Goal: Information Seeking & Learning: Learn about a topic

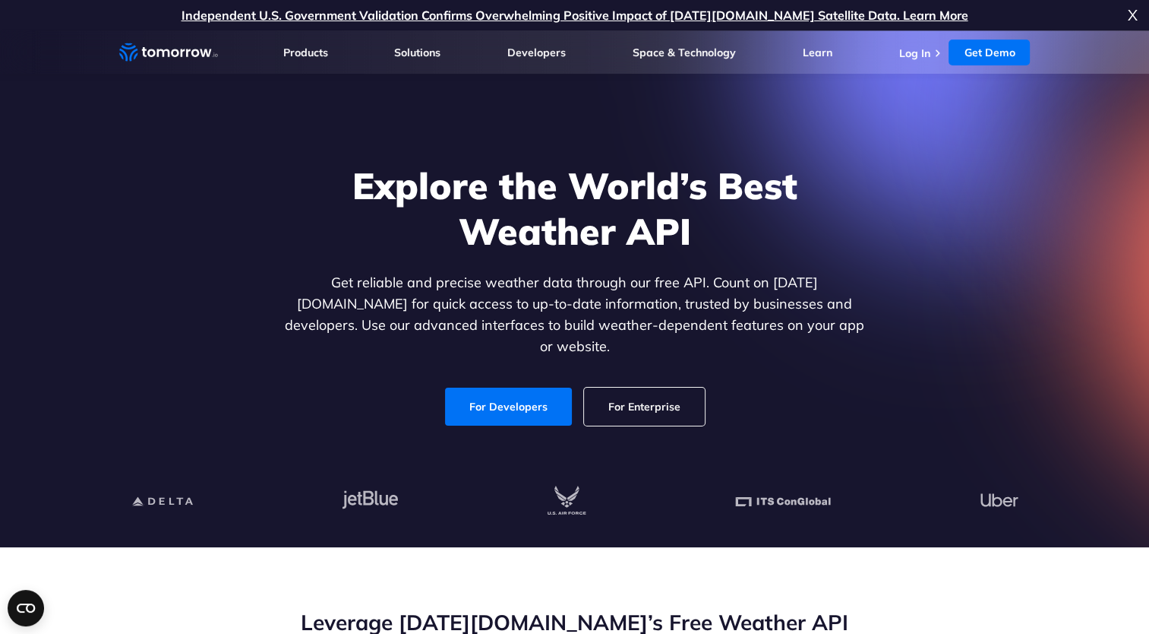
click at [632, 391] on link "For Enterprise" at bounding box center [644, 406] width 121 height 38
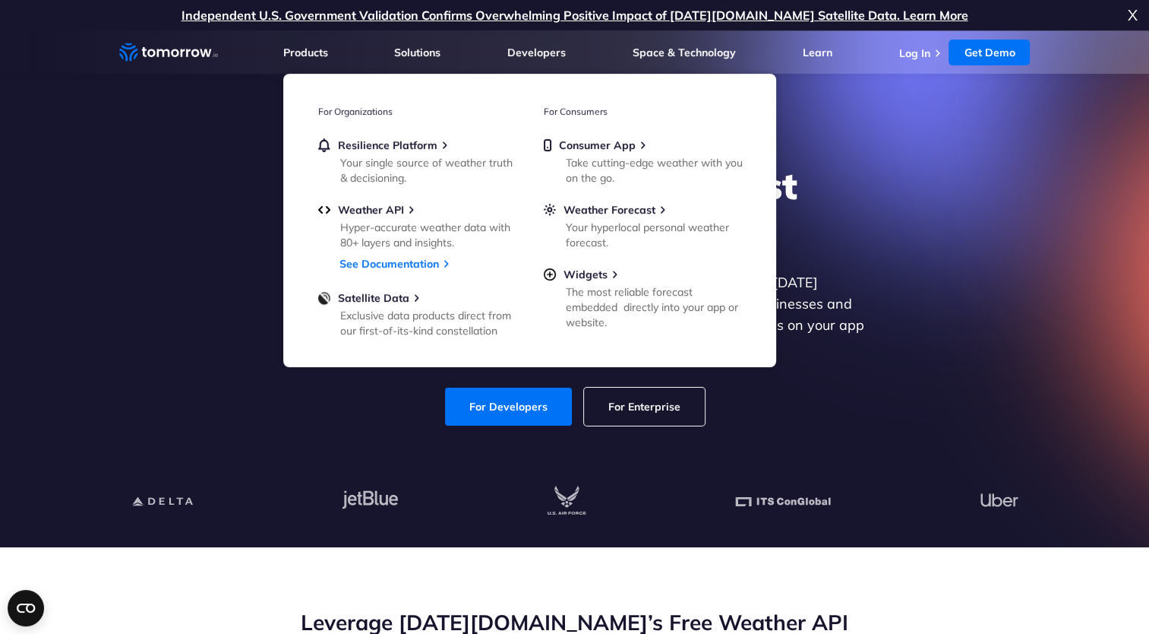
click at [155, 44] on icon "Weather Intelligence Solutions" at bounding box center [168, 52] width 99 height 19
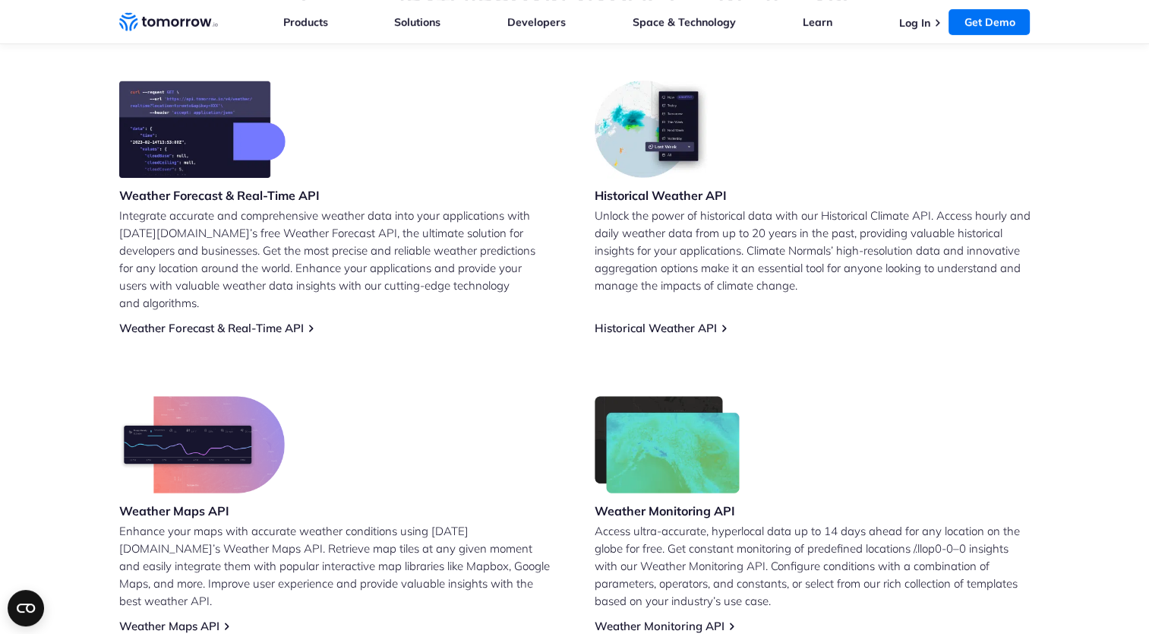
scroll to position [532, 0]
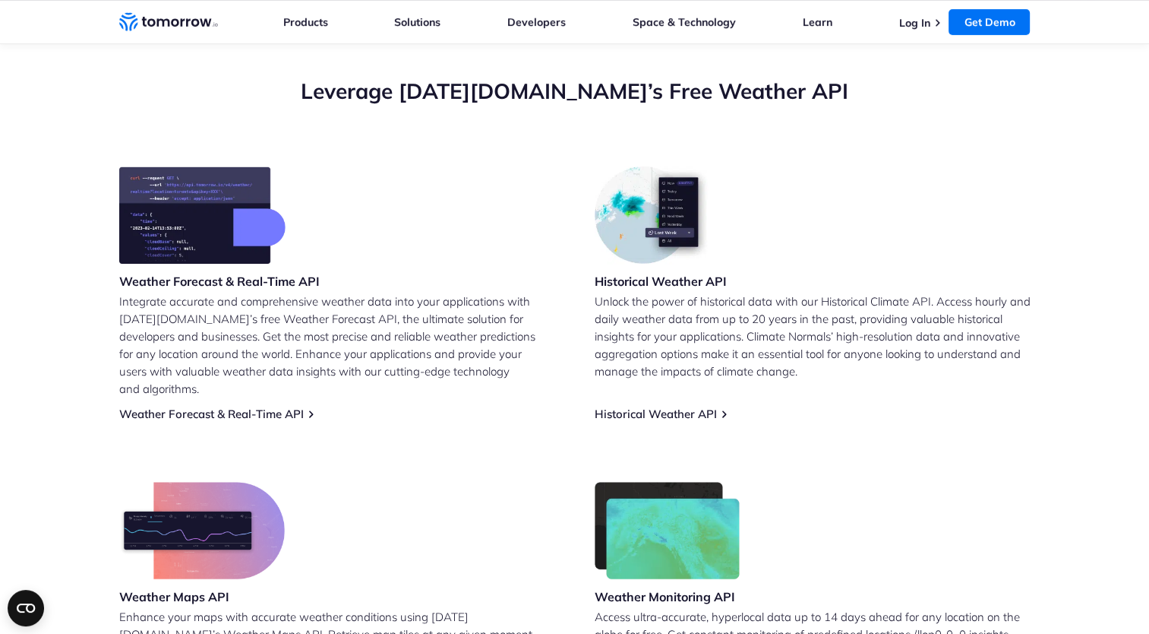
click at [172, 267] on div "Weather Forecast & Real-Time API" at bounding box center [219, 229] width 201 height 126
click at [188, 280] on h3 "Weather Forecast & Real-Time API" at bounding box center [219, 281] width 201 height 17
click at [298, 406] on link "Weather Forecast & Real-Time API" at bounding box center [211, 413] width 185 height 14
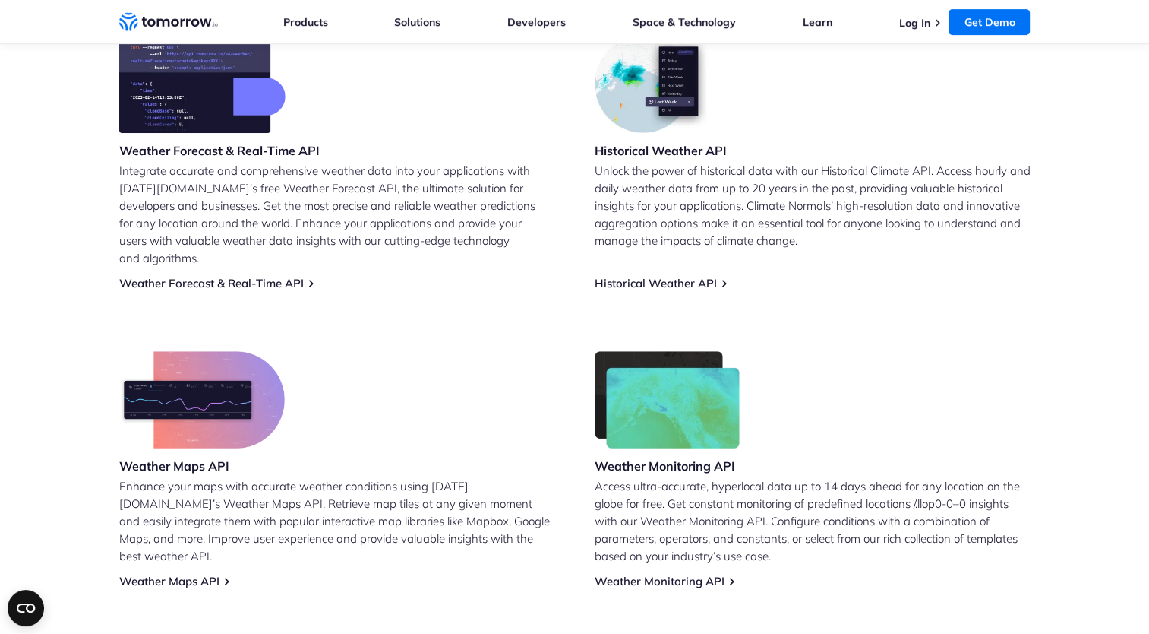
scroll to position [760, 0]
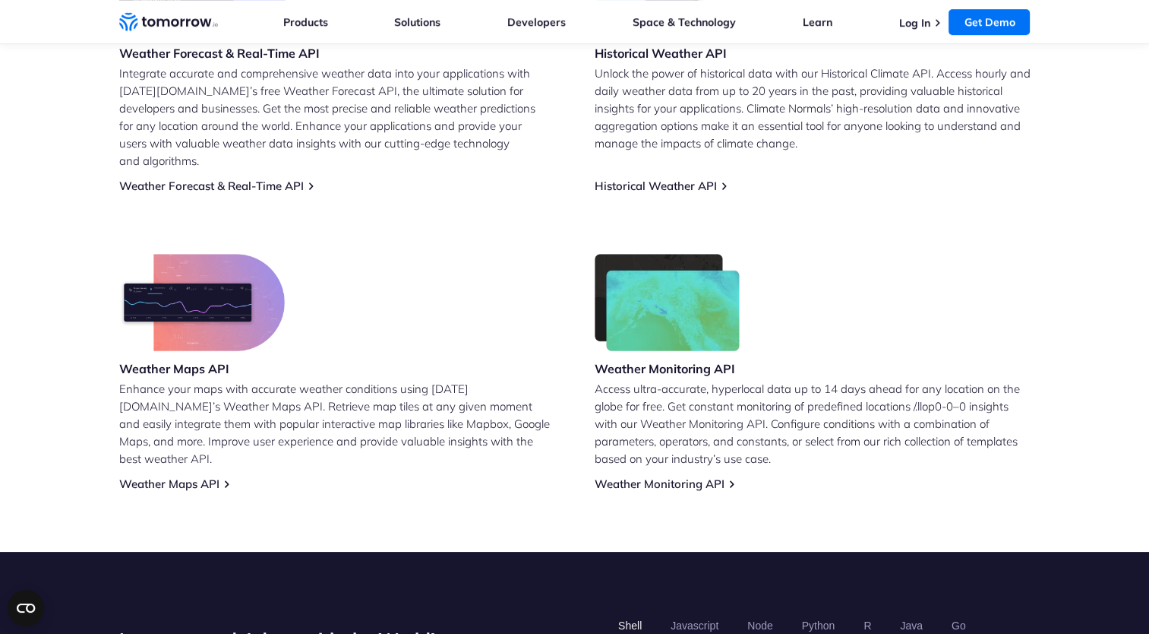
click at [726, 465] on div "Weather Monitoring API Access ultra-accurate, hyperlocal data up to 14 days ahe…" at bounding box center [813, 372] width 436 height 237
click at [714, 476] on link "Weather Monitoring API" at bounding box center [660, 483] width 130 height 14
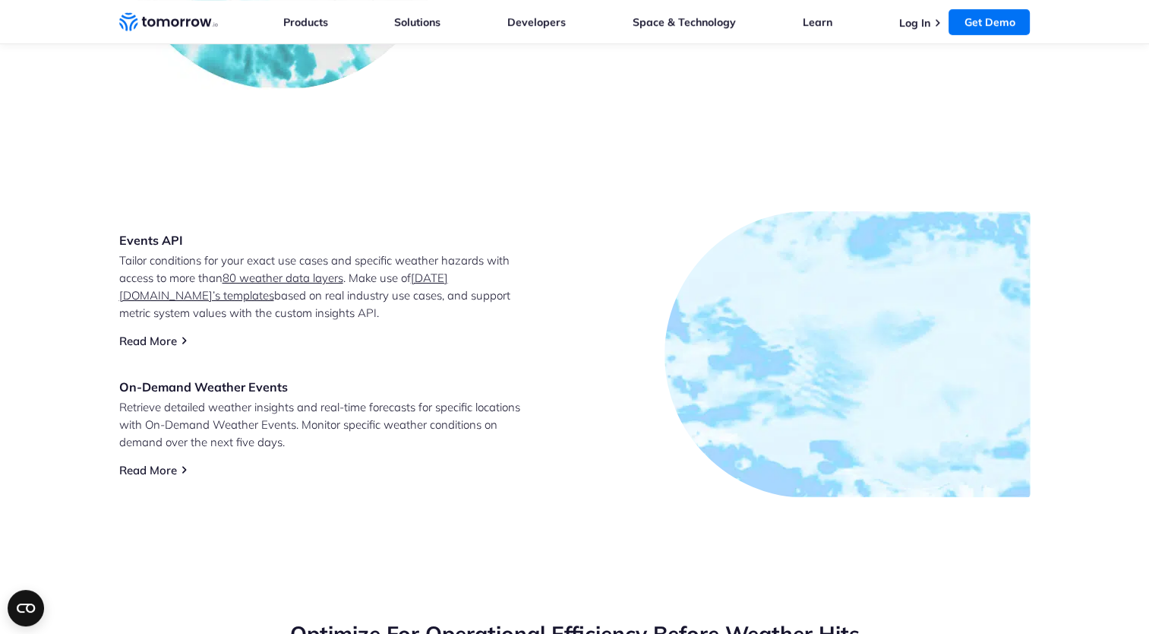
scroll to position [988, 0]
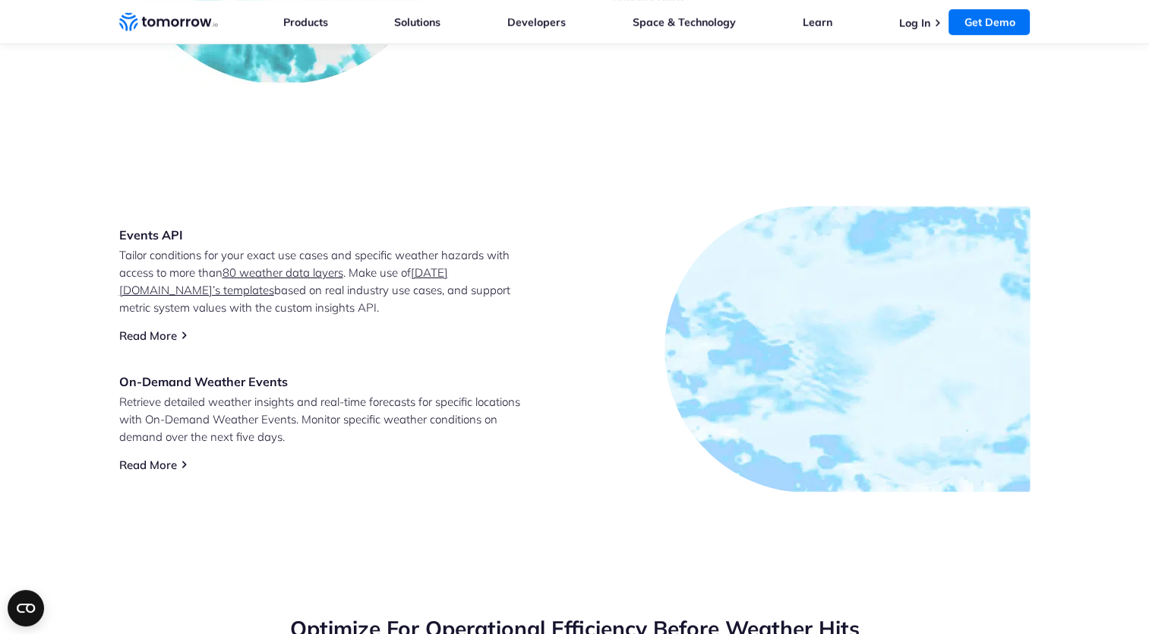
click at [179, 463] on div "Events API Tailor conditions for your exact use cases and specific weather haza…" at bounding box center [328, 348] width 418 height 245
click at [159, 462] on link "Read More" at bounding box center [148, 464] width 58 height 14
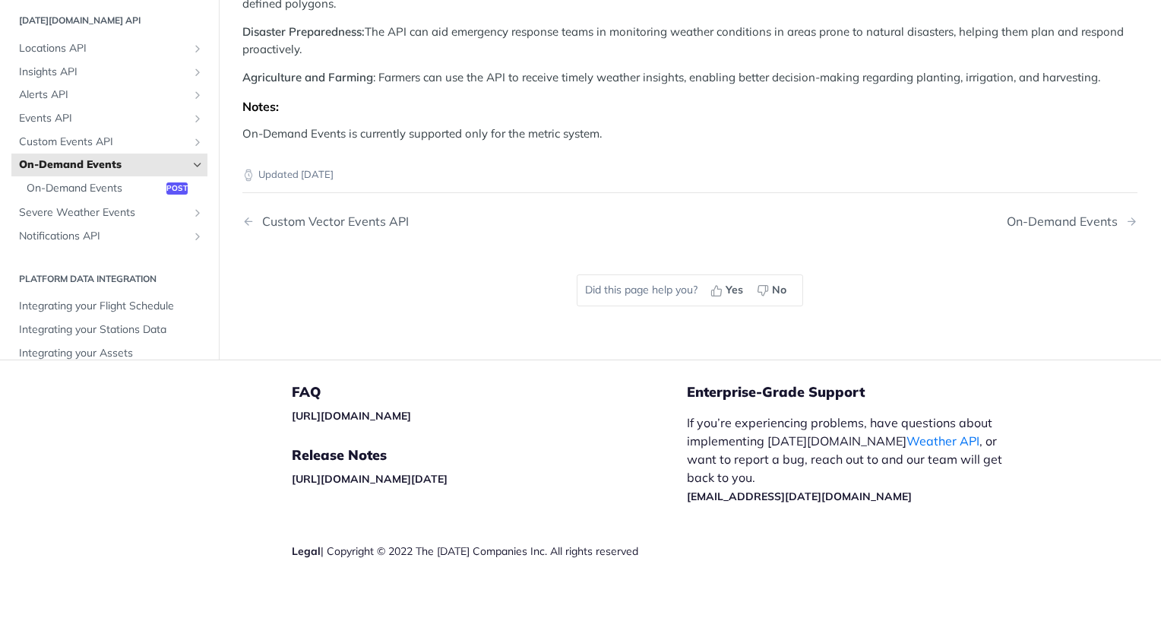
scroll to position [380, 0]
click at [55, 55] on span "Locations API" at bounding box center [103, 47] width 169 height 15
